Goal: Information Seeking & Learning: Learn about a topic

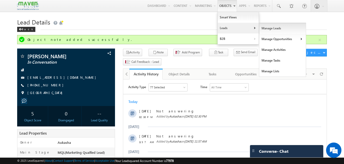
click at [262, 27] on link "Manage Leads" at bounding box center [282, 28] width 47 height 11
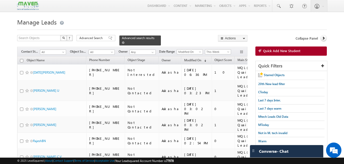
click at [125, 42] on span at bounding box center [123, 43] width 3 height 3
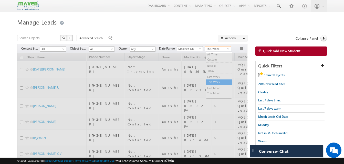
click at [217, 50] on span "This Week" at bounding box center [217, 49] width 24 height 5
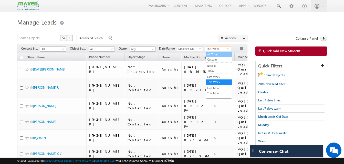
click at [217, 55] on link "All Time" at bounding box center [219, 54] width 26 height 5
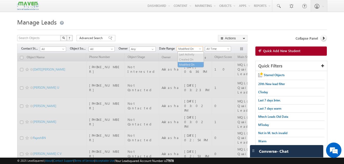
click at [192, 49] on span "Modified On" at bounding box center [189, 49] width 24 height 5
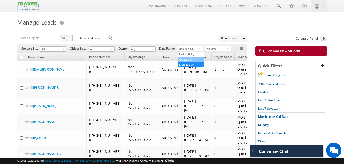
click at [190, 60] on link "Created On" at bounding box center [191, 59] width 26 height 5
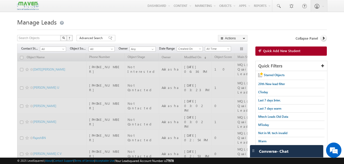
click at [153, 27] on div at bounding box center [172, 28] width 310 height 3
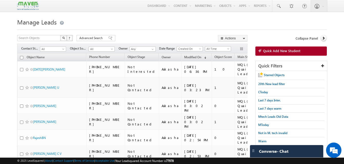
click at [198, 50] on span "Created On" at bounding box center [189, 49] width 24 height 5
click at [189, 65] on link "Modified On" at bounding box center [191, 65] width 26 height 5
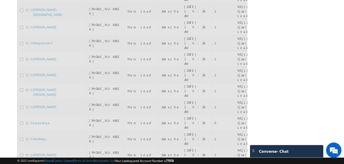
scroll to position [2284, 0]
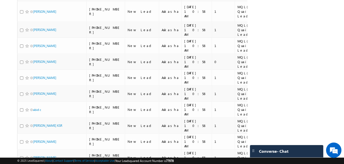
scroll to position [715, 0]
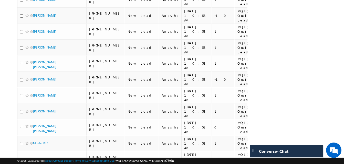
scroll to position [2284, 0]
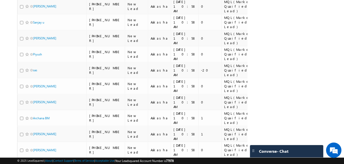
scroll to position [0, 0]
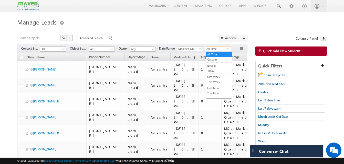
click at [208, 50] on span "All Time" at bounding box center [217, 49] width 24 height 5
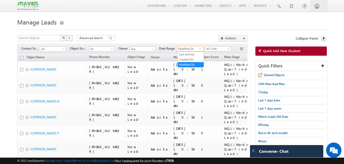
click at [190, 50] on span "Modified On" at bounding box center [189, 49] width 24 height 5
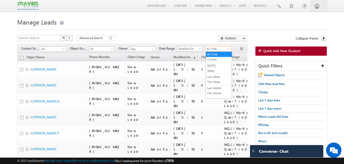
click at [215, 49] on span "All Time" at bounding box center [217, 49] width 24 height 5
click at [213, 80] on link "This Week" at bounding box center [219, 82] width 26 height 5
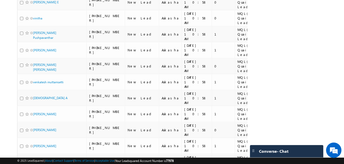
scroll to position [374, 0]
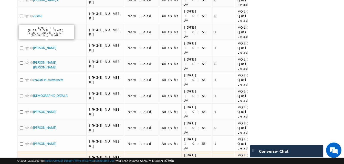
click at [40, 158] on link "[PERSON_NAME]" at bounding box center [44, 160] width 23 height 4
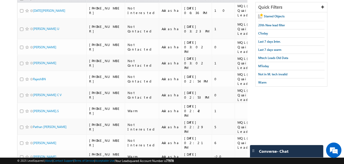
scroll to position [0, 0]
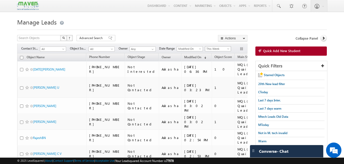
click at [208, 48] on span "This Week" at bounding box center [217, 49] width 24 height 5
click at [220, 55] on link "All Time" at bounding box center [219, 54] width 26 height 5
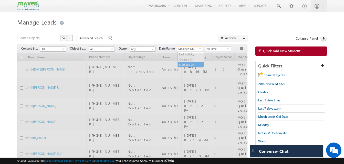
click at [187, 48] on span "Modified On" at bounding box center [189, 49] width 24 height 5
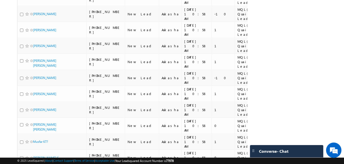
scroll to position [2284, 0]
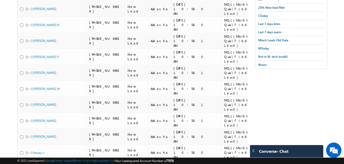
scroll to position [0, 0]
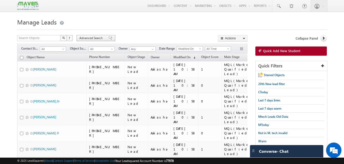
click at [90, 36] on span "Advanced Search" at bounding box center [91, 38] width 25 height 5
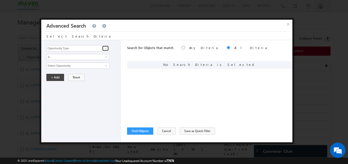
click at [104, 50] on span at bounding box center [106, 48] width 4 height 4
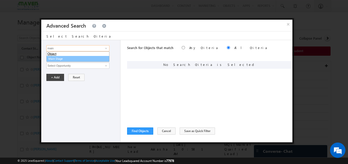
click at [83, 58] on link "Main Stage" at bounding box center [77, 59] width 63 height 6
type input "Main Stage"
click at [74, 67] on span "None Selected" at bounding box center [76, 66] width 58 height 6
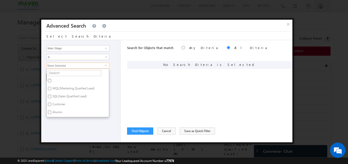
click at [48, 88] on input "MQL(Marketing Quaified Lead)" at bounding box center [49, 88] width 3 height 3
checkbox input "true"
click at [86, 124] on div "Opportunity Type Object Activity Task Sales Group Prospect Id Academic Remarks …" at bounding box center [80, 91] width 79 height 102
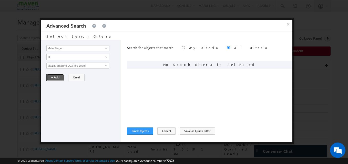
click at [52, 79] on button "+ Add" at bounding box center [55, 77] width 18 height 7
click at [145, 132] on button "Find Objects" at bounding box center [140, 131] width 26 height 7
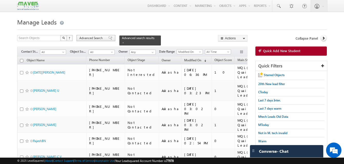
click at [88, 39] on span "Advanced Search" at bounding box center [91, 38] width 25 height 5
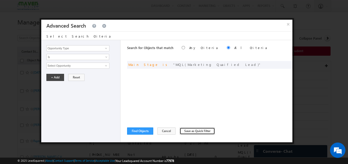
click at [182, 132] on button "Save as Quick Filter" at bounding box center [197, 131] width 35 height 7
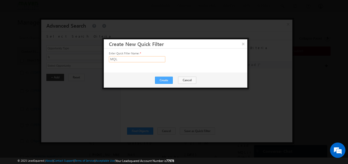
type input "MQL"
click at [166, 81] on button "Create" at bounding box center [164, 80] width 18 height 7
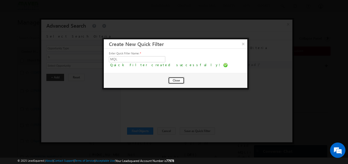
click at [179, 80] on button "Close" at bounding box center [176, 80] width 16 height 7
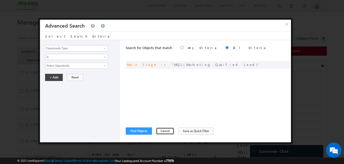
click at [166, 131] on button "Cancel" at bounding box center [165, 131] width 18 height 7
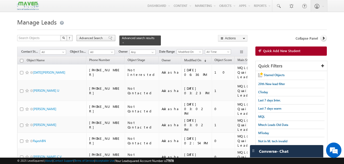
click at [86, 40] on span "Advanced Search" at bounding box center [91, 38] width 25 height 5
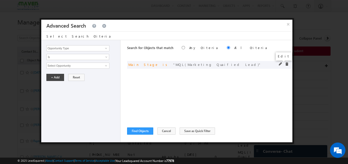
click at [281, 63] on span at bounding box center [281, 65] width 4 height 4
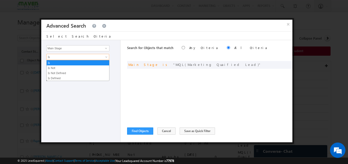
click at [83, 58] on span "Is" at bounding box center [75, 57] width 56 height 5
click at [71, 66] on link "Is Not" at bounding box center [78, 68] width 63 height 5
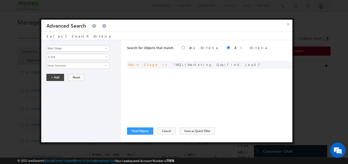
click at [82, 67] on span "None Selected" at bounding box center [76, 66] width 58 height 6
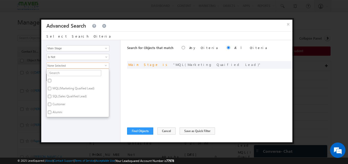
click at [50, 89] on input "MQL(Marketing Quaified Lead)" at bounding box center [49, 88] width 3 height 3
checkbox input "true"
click at [117, 100] on div "Opportunity Type Object Activity Task Sales Group Prospect Id Academic Remarks …" at bounding box center [80, 91] width 79 height 102
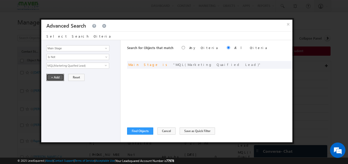
click at [51, 76] on button "+ Add" at bounding box center [55, 77] width 18 height 7
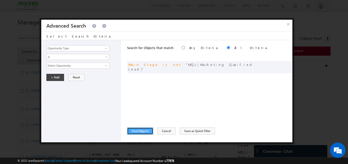
click at [145, 130] on button "Find Objects" at bounding box center [140, 131] width 26 height 7
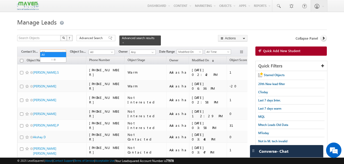
click at [57, 50] on span "All" at bounding box center [52, 52] width 24 height 5
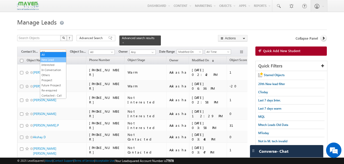
click at [56, 60] on link "New Lead" at bounding box center [53, 60] width 26 height 5
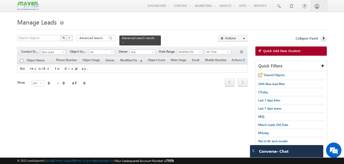
click at [62, 51] on span at bounding box center [64, 53] width 4 height 4
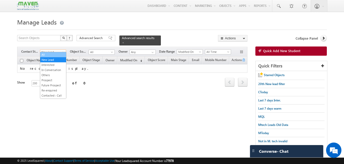
click at [49, 55] on link "All" at bounding box center [53, 55] width 26 height 5
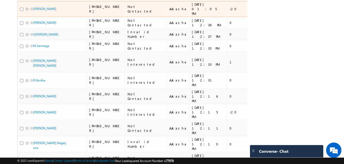
scroll to position [2052, 0]
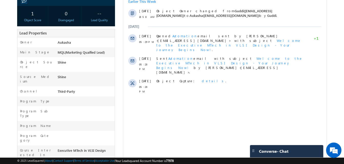
scroll to position [87, 0]
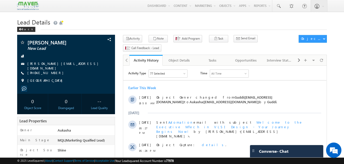
click at [181, 21] on h1 "Lead Details" at bounding box center [172, 22] width 310 height 10
click at [148, 24] on h1 "Lead Details" at bounding box center [172, 22] width 310 height 10
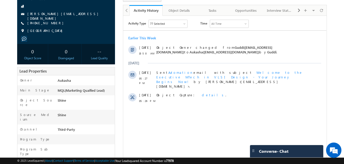
scroll to position [49, 0]
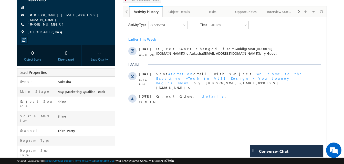
click at [0, 61] on html "Menu Aukasha lsq5@ maven -sili con.c om" at bounding box center [172, 151] width 344 height 400
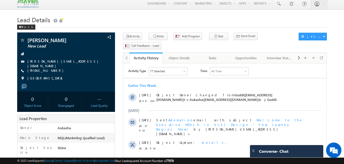
scroll to position [2, 0]
